Goal: Information Seeking & Learning: Understand process/instructions

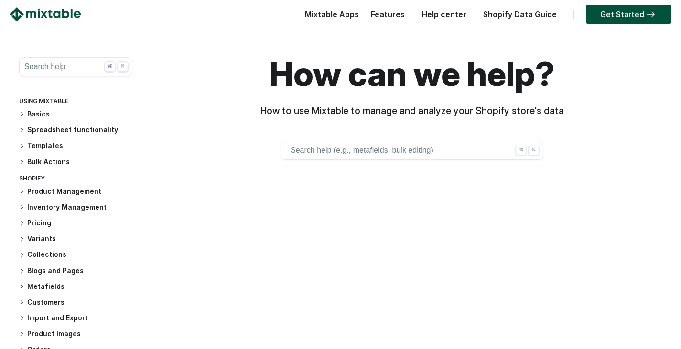
click at [375, 154] on button "Search help (e.g., metafields, bulk editing) ⌘ K" at bounding box center [412, 150] width 263 height 19
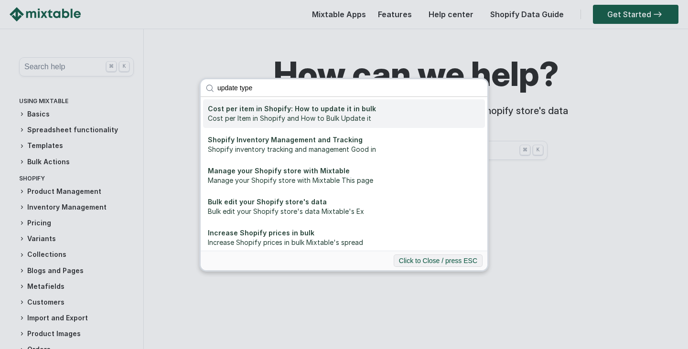
type input "update type"
click at [348, 109] on div "Cost per item in Shopify: How to update it in bulk" at bounding box center [344, 109] width 272 height 10
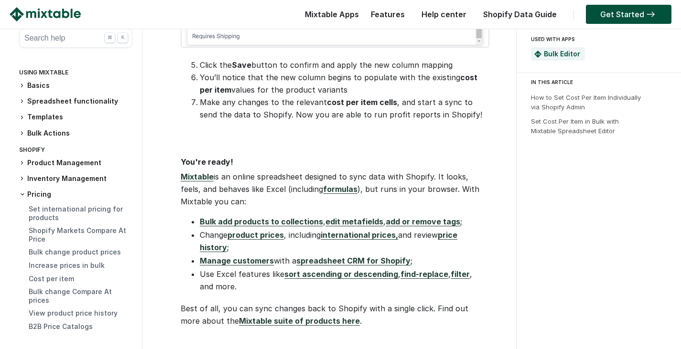
scroll to position [1147, 0]
